Goal: Navigation & Orientation: Find specific page/section

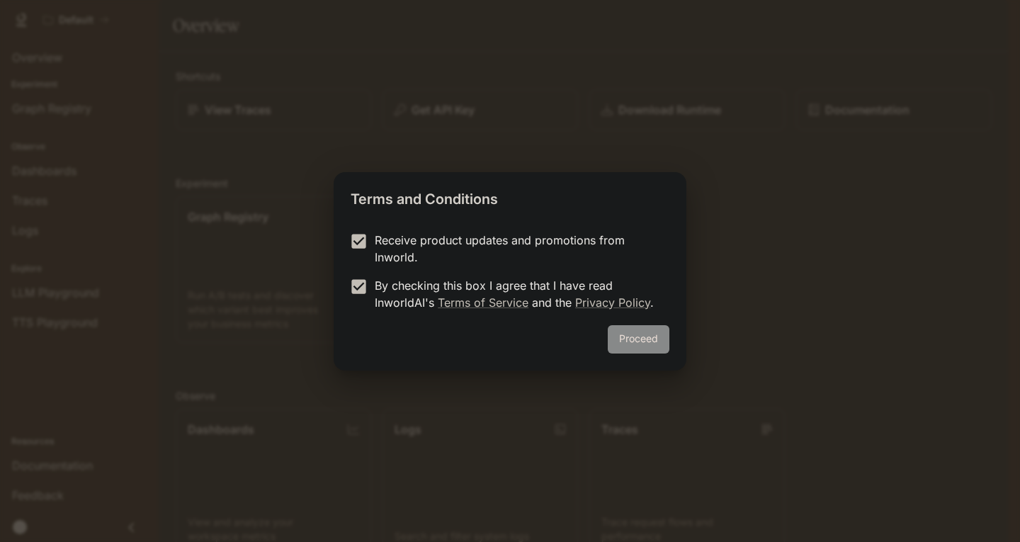
click at [647, 349] on button "Proceed" at bounding box center [638, 339] width 62 height 28
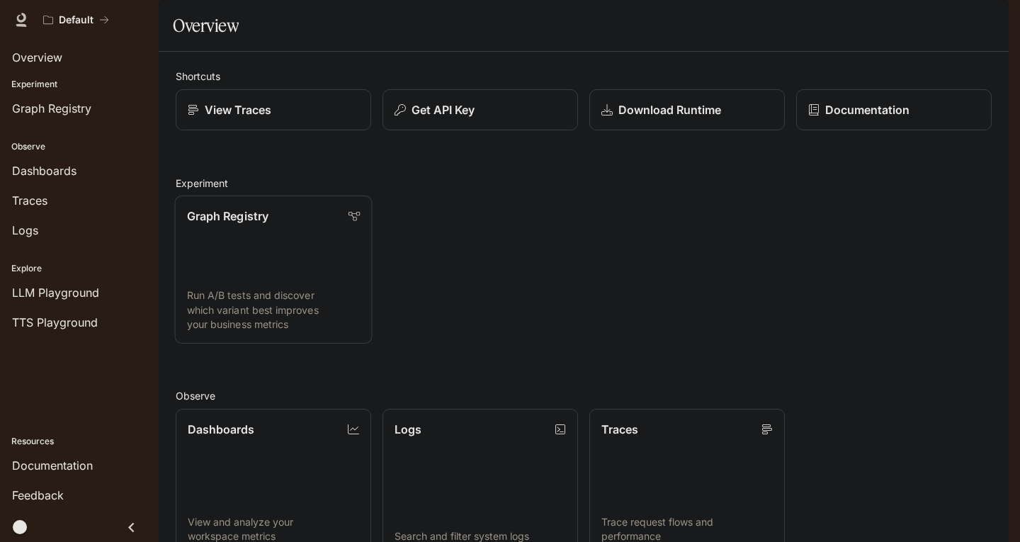
scroll to position [6, 0]
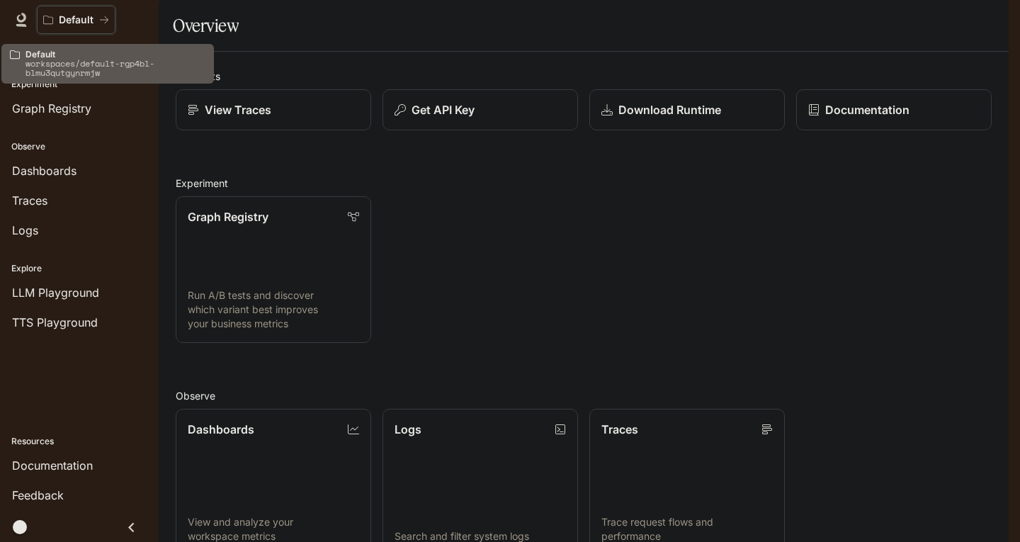
click at [69, 17] on p "Default" at bounding box center [76, 20] width 35 height 12
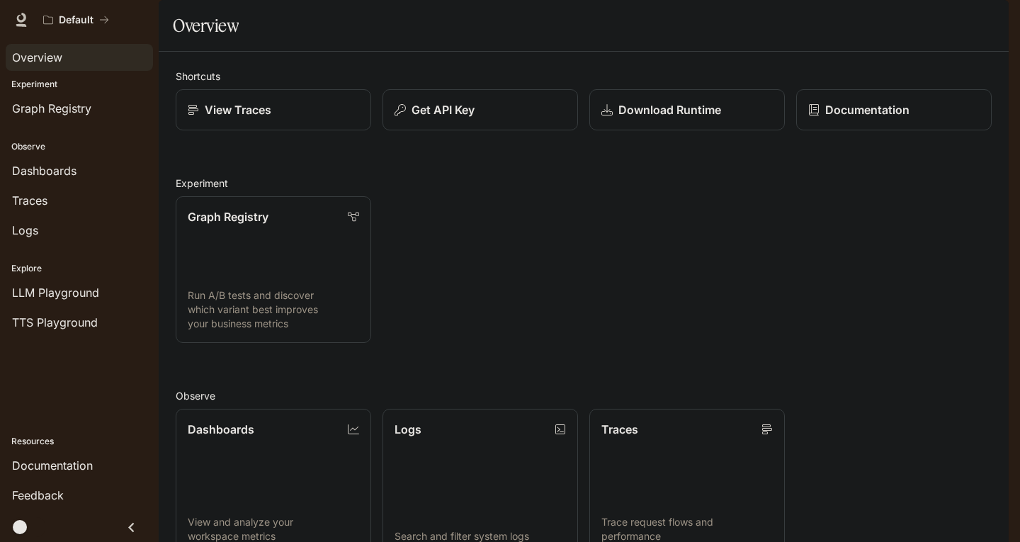
click at [76, 57] on div "Overview" at bounding box center [79, 57] width 135 height 17
